Goal: Task Accomplishment & Management: Manage account settings

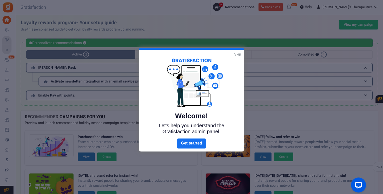
scroll to position [4, 0]
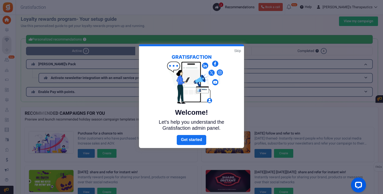
click at [238, 52] on link "Skip" at bounding box center [237, 50] width 7 height 5
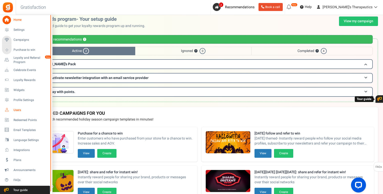
click at [17, 111] on span "Users" at bounding box center [31, 110] width 35 height 4
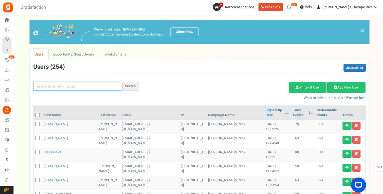
click at [58, 86] on input "text" at bounding box center [77, 86] width 89 height 9
type input "[PERSON_NAME]"
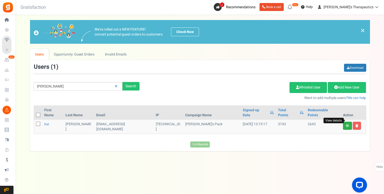
click at [346, 124] on icon at bounding box center [348, 125] width 4 height 3
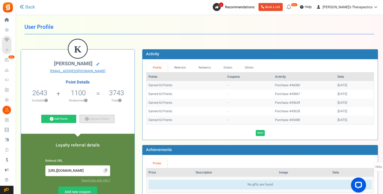
click at [99, 119] on link "Subtract Points" at bounding box center [97, 119] width 35 height 9
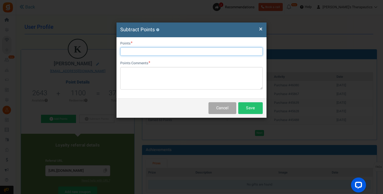
click at [169, 53] on input "text" at bounding box center [191, 51] width 143 height 9
type input "1280"
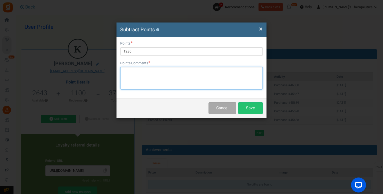
click at [143, 71] on textarea at bounding box center [191, 78] width 143 height 23
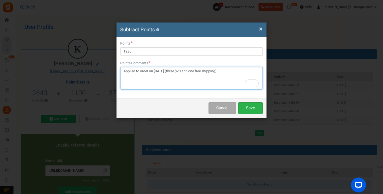
type textarea "Applied to order on [DATE] (three $20 and one free shipping)"
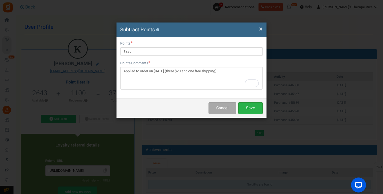
click at [249, 107] on button "Save" at bounding box center [250, 108] width 25 height 12
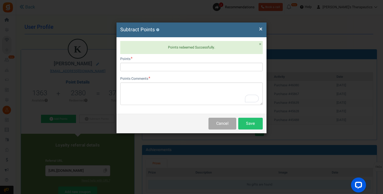
click at [261, 28] on span "×" at bounding box center [261, 29] width 4 height 10
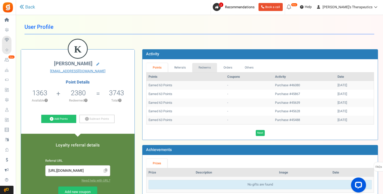
click at [203, 69] on link "Redeems" at bounding box center [204, 67] width 25 height 9
